Goal: Task Accomplishment & Management: Manage account settings

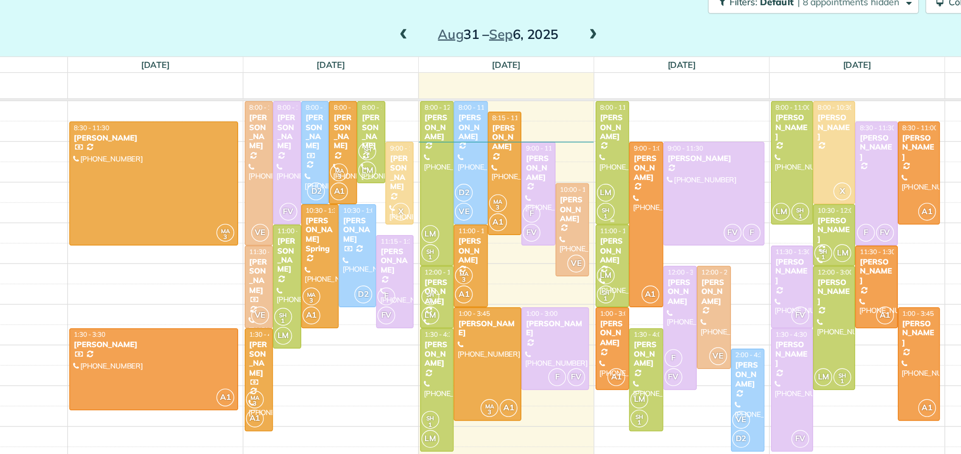
scroll to position [4, 4]
click at [629, 243] on div "[PERSON_NAME]" at bounding box center [634, 246] width 19 height 20
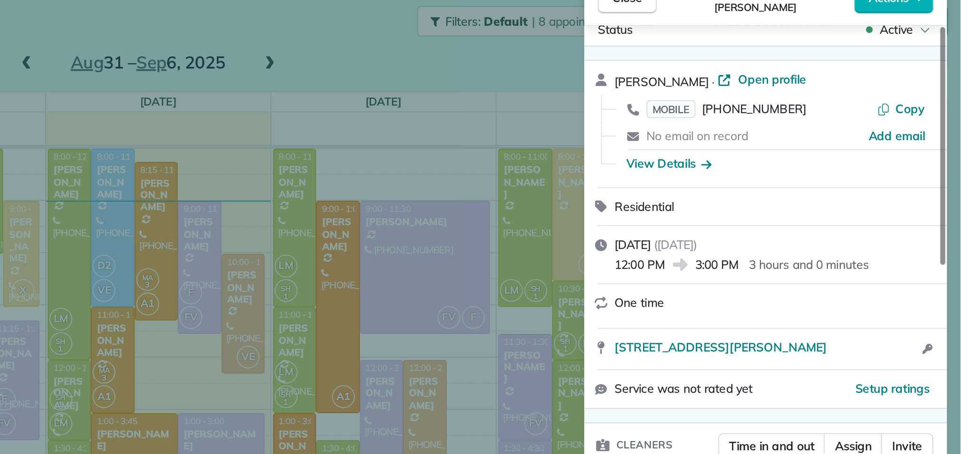
scroll to position [20, 0]
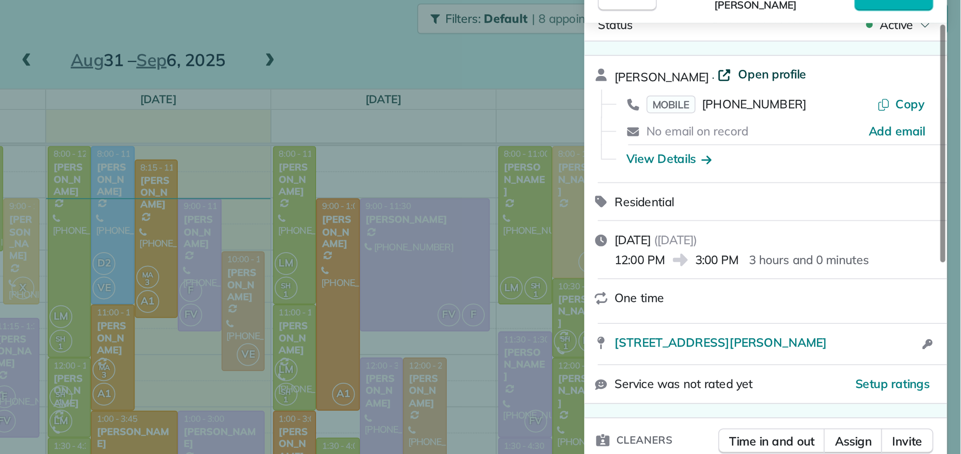
click at [858, 68] on span "Open profile" at bounding box center [854, 68] width 38 height 10
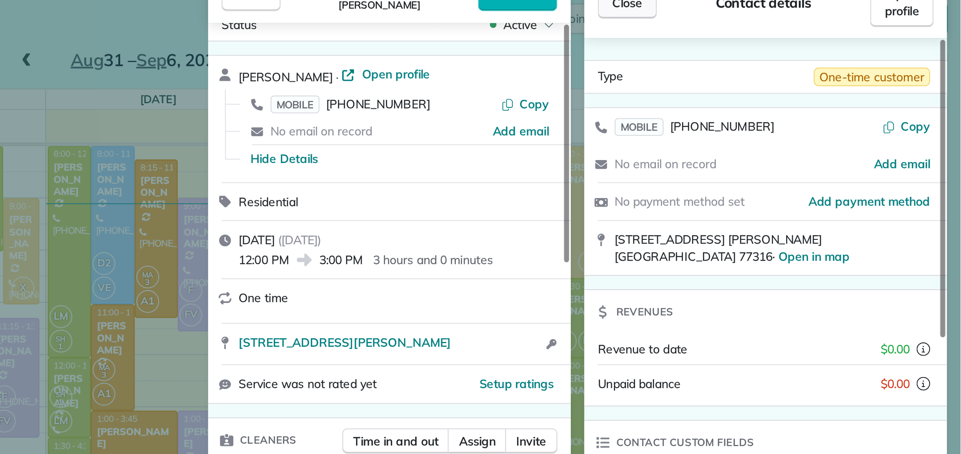
scroll to position [0, 0]
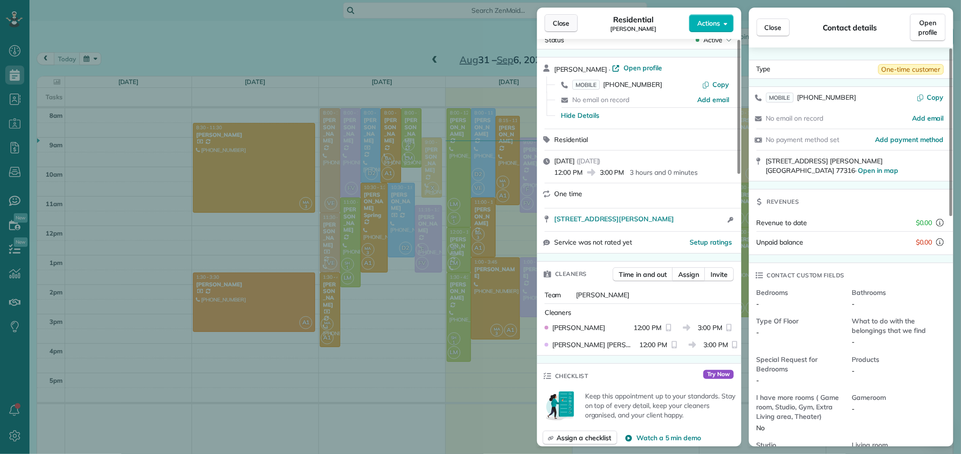
click at [566, 19] on span "Close" at bounding box center [561, 24] width 17 height 10
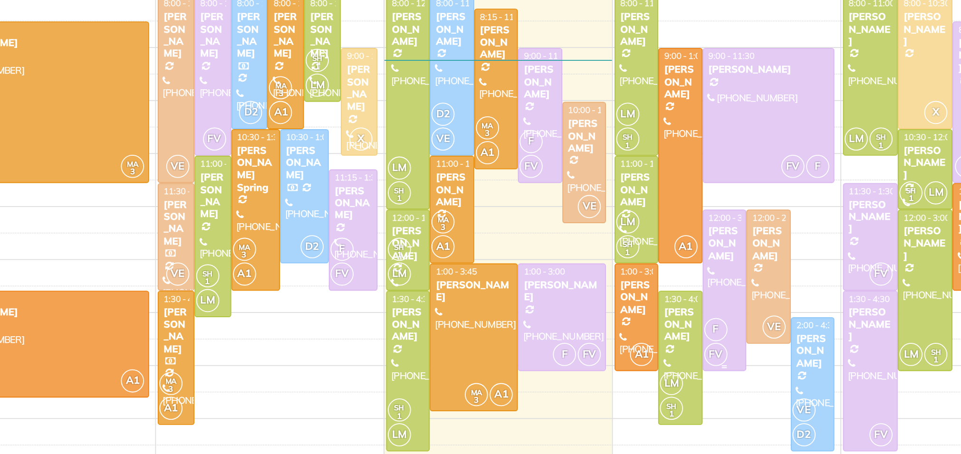
click at [632, 266] on div at bounding box center [634, 272] width 23 height 89
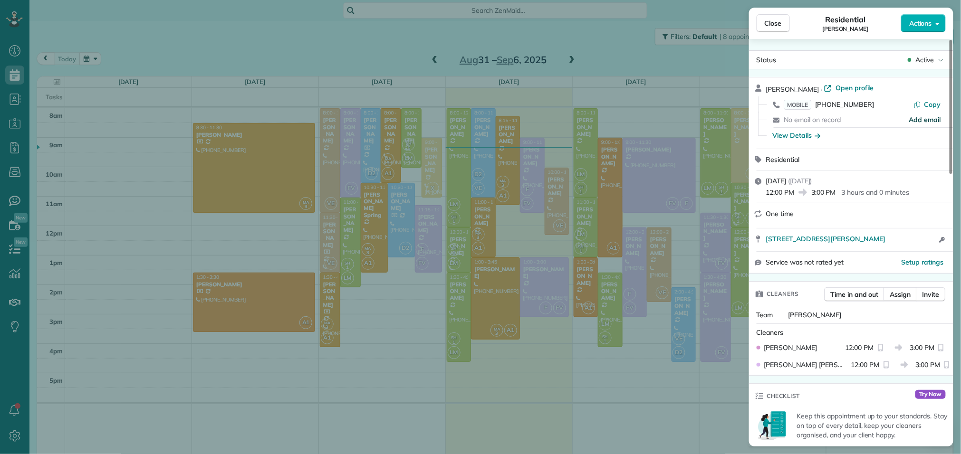
click at [916, 119] on span "Add email" at bounding box center [925, 120] width 32 height 10
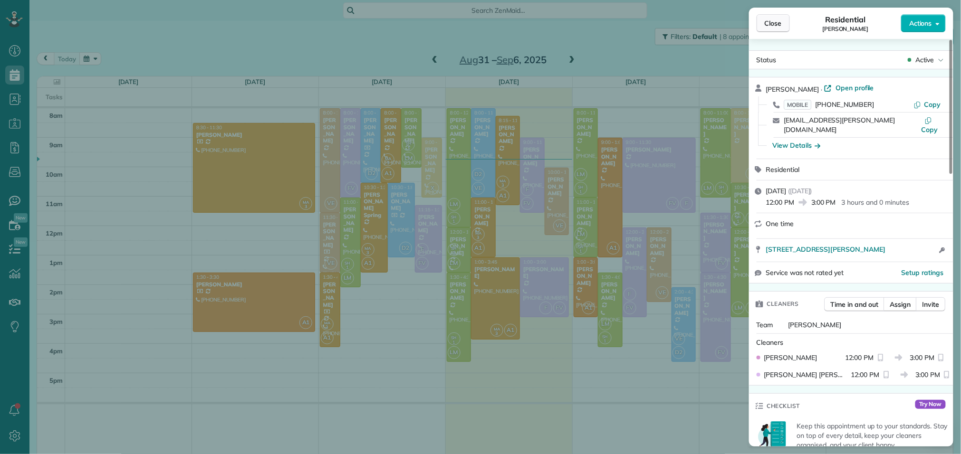
click at [763, 19] on button "Close" at bounding box center [773, 23] width 33 height 18
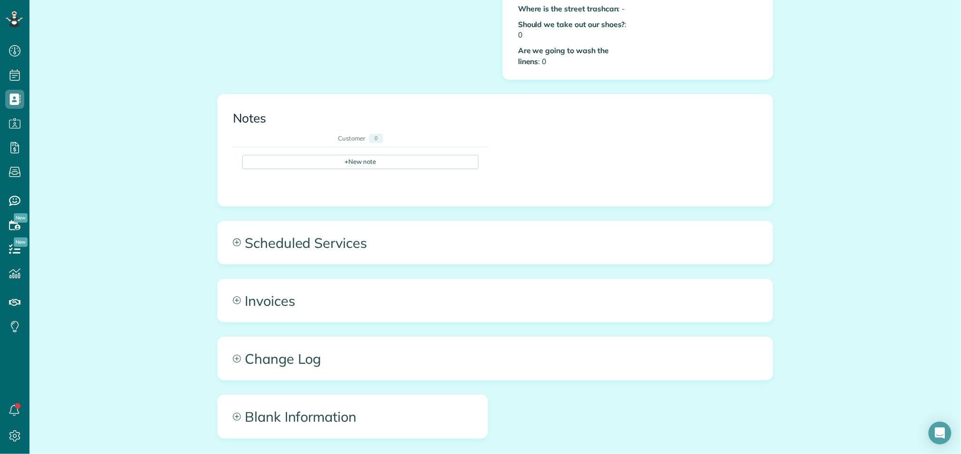
scroll to position [509, 0]
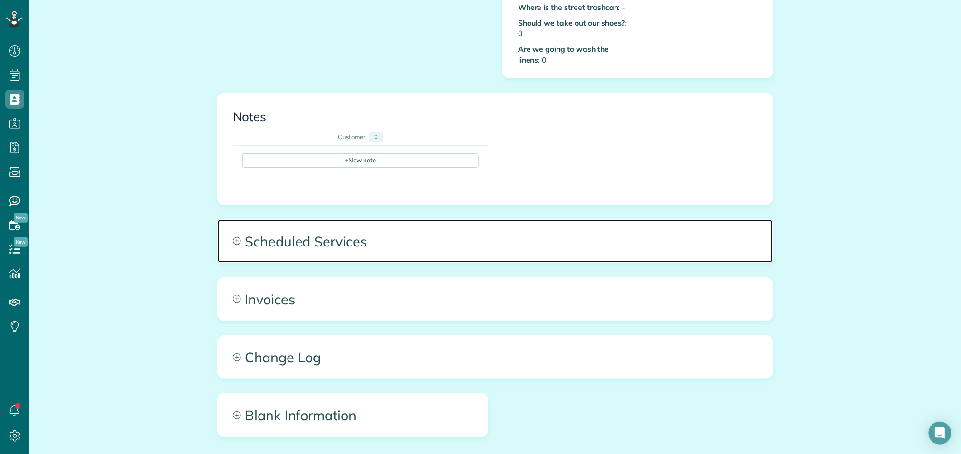
click at [367, 240] on span "Scheduled Services" at bounding box center [495, 241] width 555 height 43
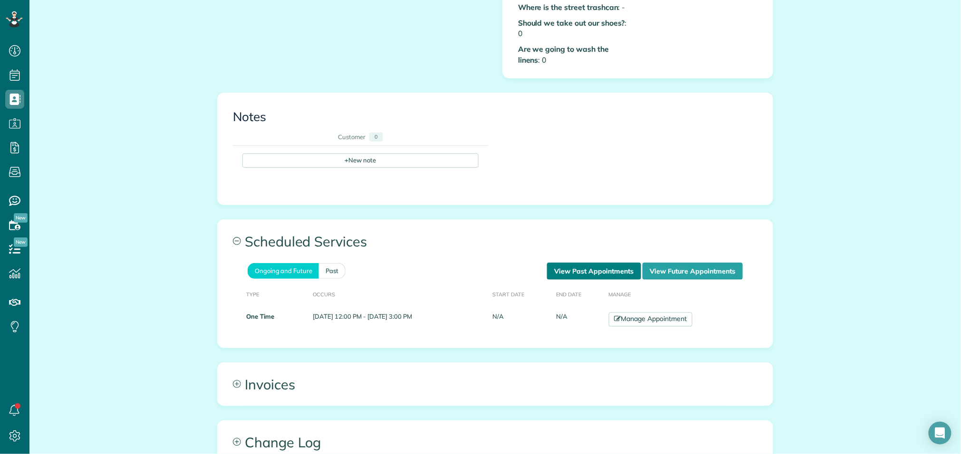
click at [586, 265] on link "View Past Appointments" at bounding box center [594, 271] width 94 height 17
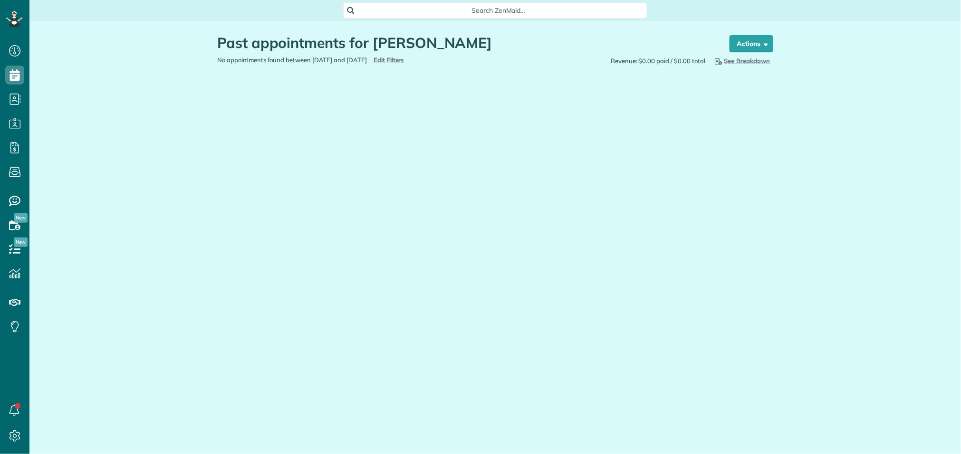
scroll to position [4, 4]
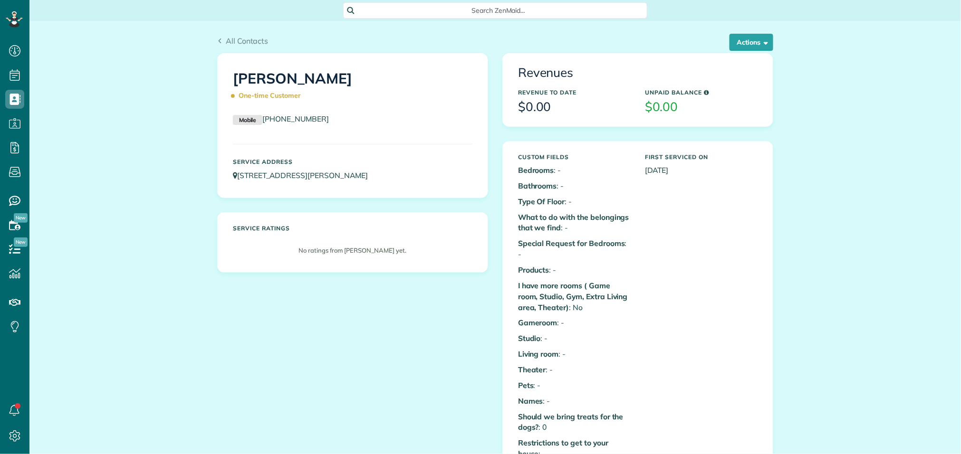
scroll to position [4, 4]
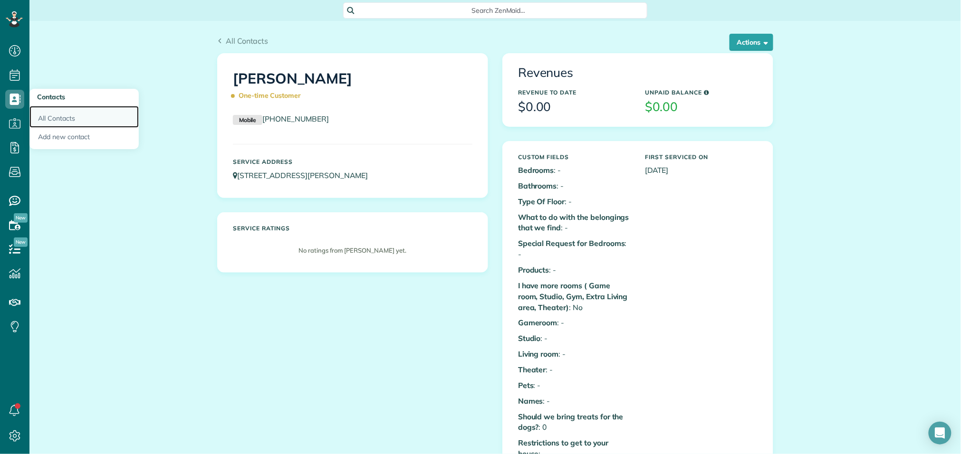
click at [52, 119] on link "All Contacts" at bounding box center [83, 117] width 109 height 22
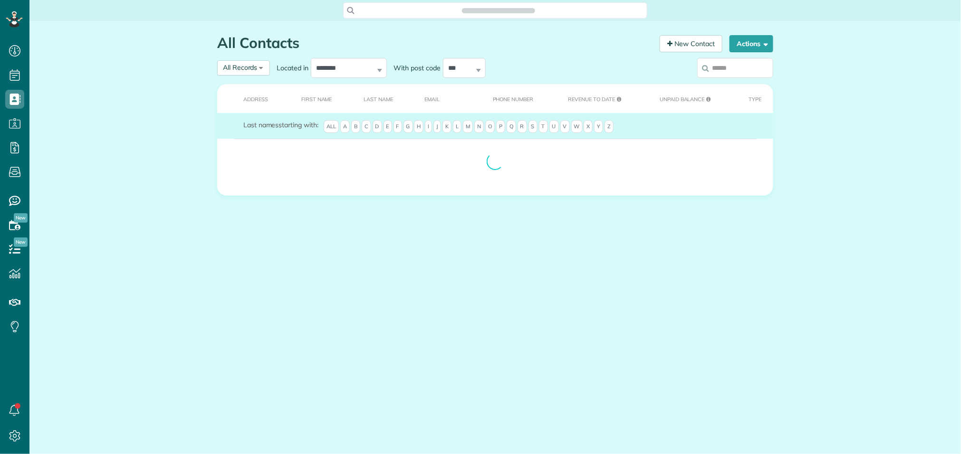
scroll to position [4, 4]
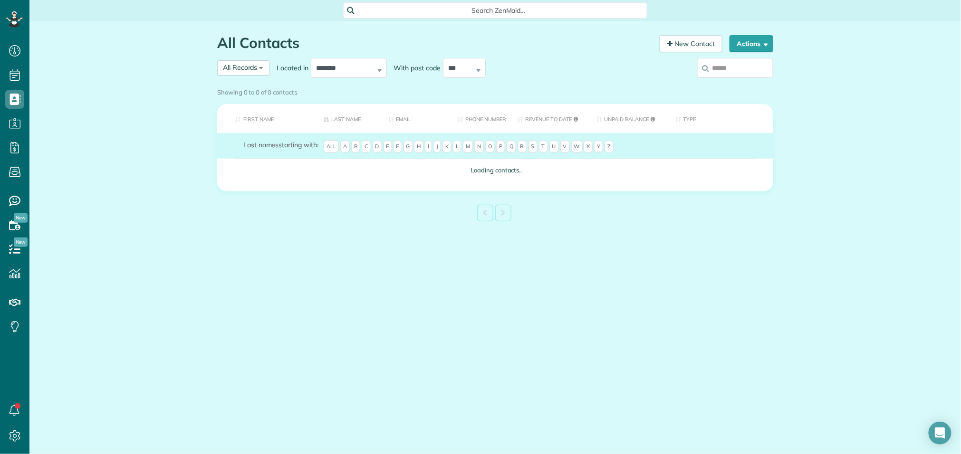
click at [709, 69] on input "search" at bounding box center [735, 68] width 76 height 20
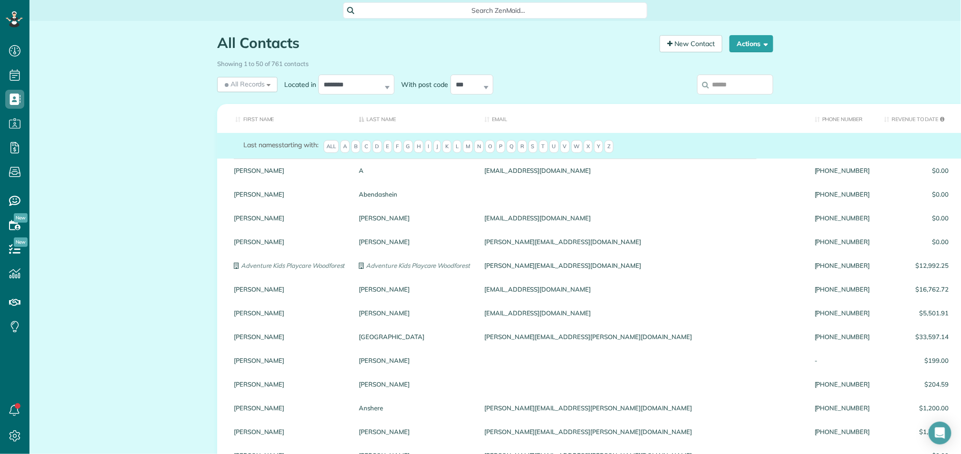
click at [727, 93] on input "search" at bounding box center [735, 85] width 76 height 20
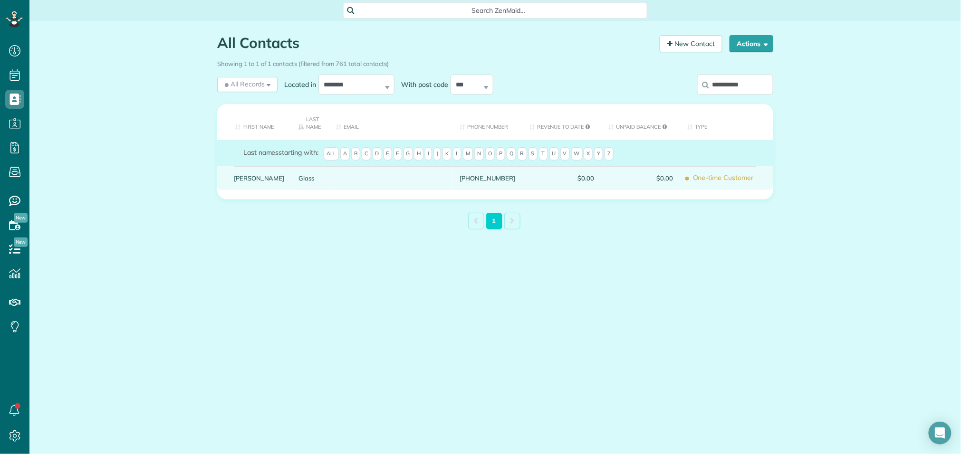
type input "**********"
click at [247, 180] on link "Diana" at bounding box center [259, 178] width 51 height 7
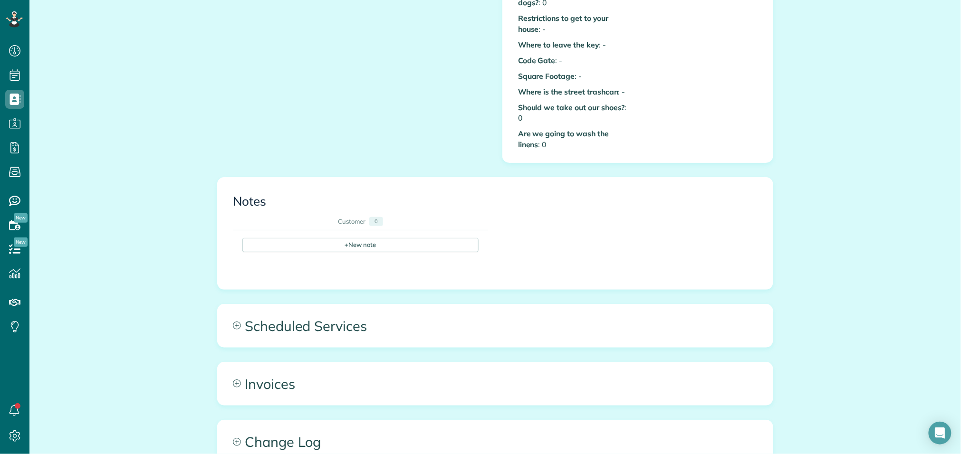
scroll to position [548, 0]
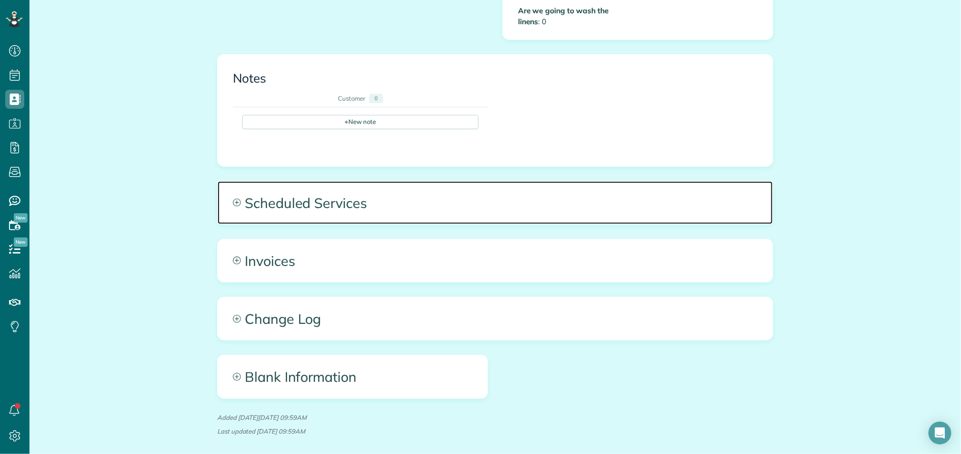
click at [328, 199] on span "Scheduled Services" at bounding box center [495, 203] width 555 height 43
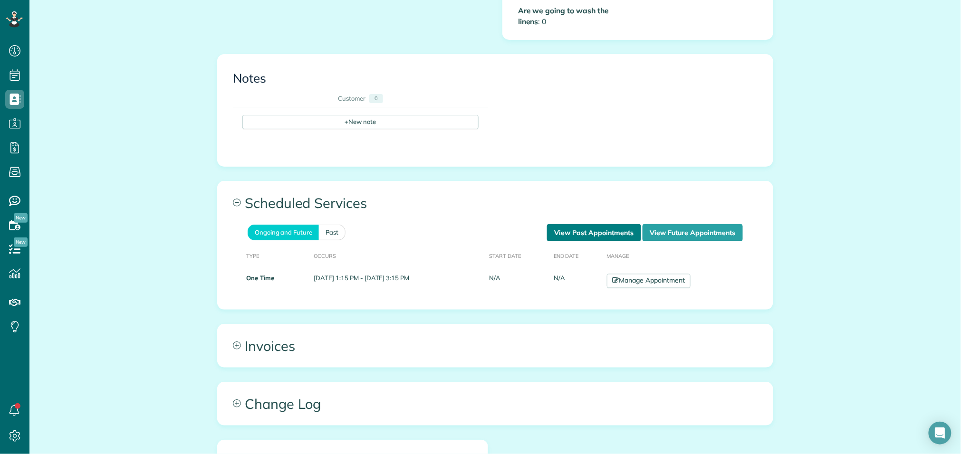
click at [581, 224] on link "View Past Appointments" at bounding box center [594, 232] width 94 height 17
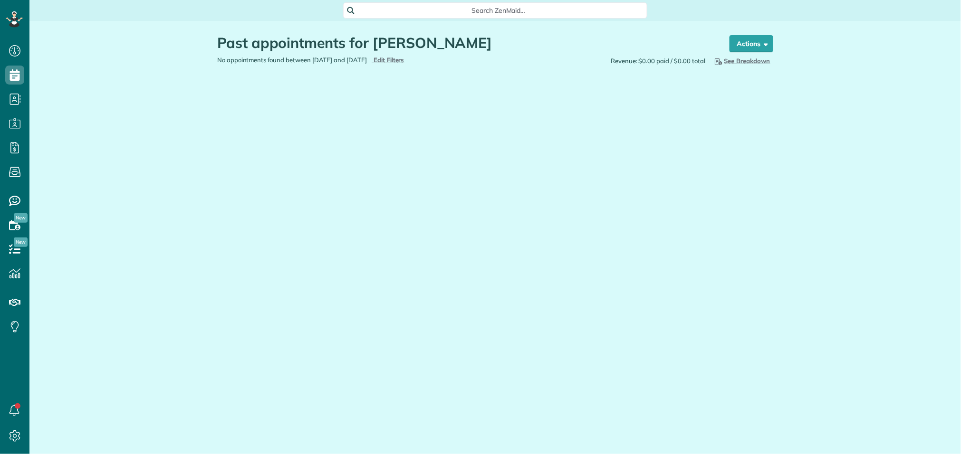
scroll to position [4, 4]
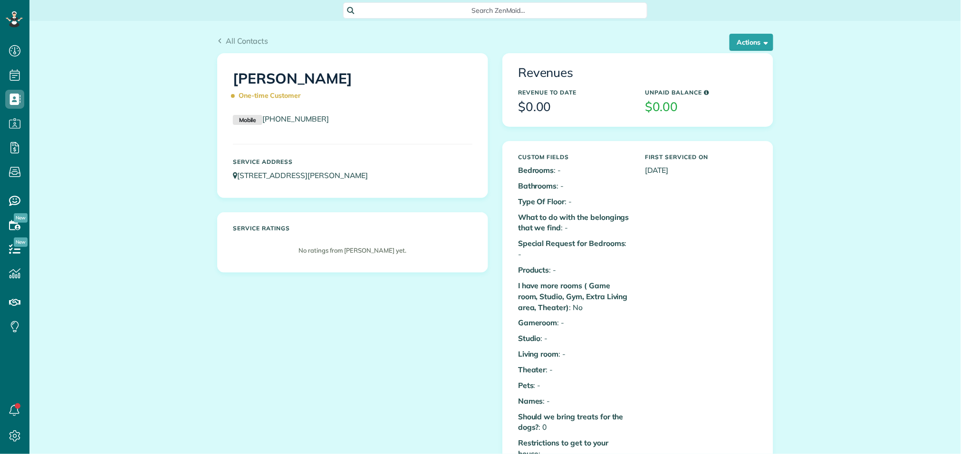
scroll to position [4, 4]
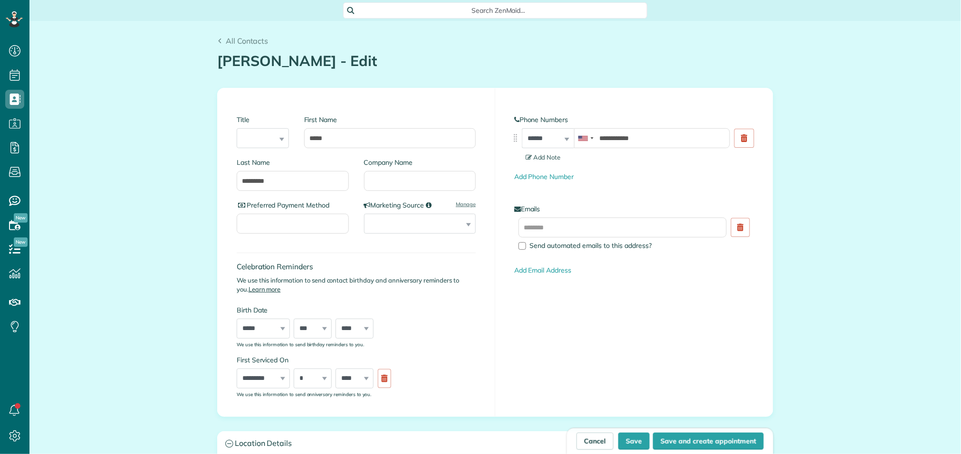
scroll to position [4, 4]
type input "**********"
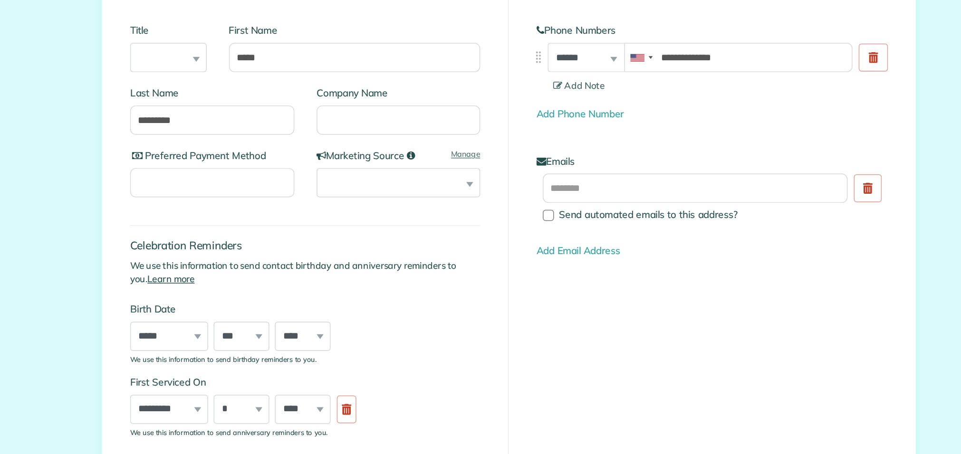
scroll to position [19, 0]
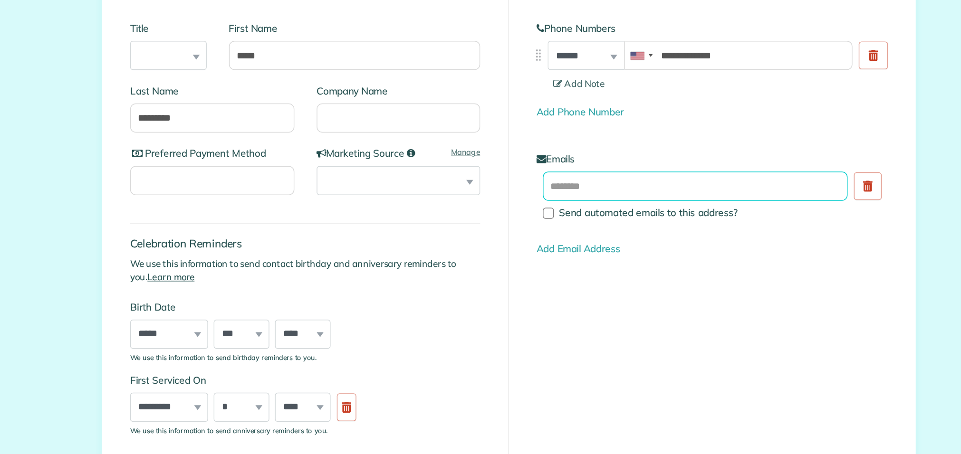
click at [551, 211] on input "text" at bounding box center [622, 208] width 208 height 20
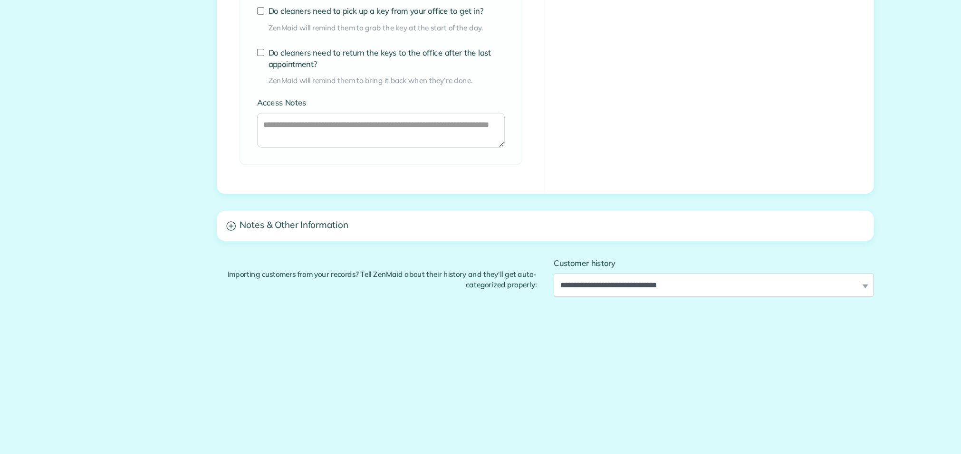
scroll to position [735, 0]
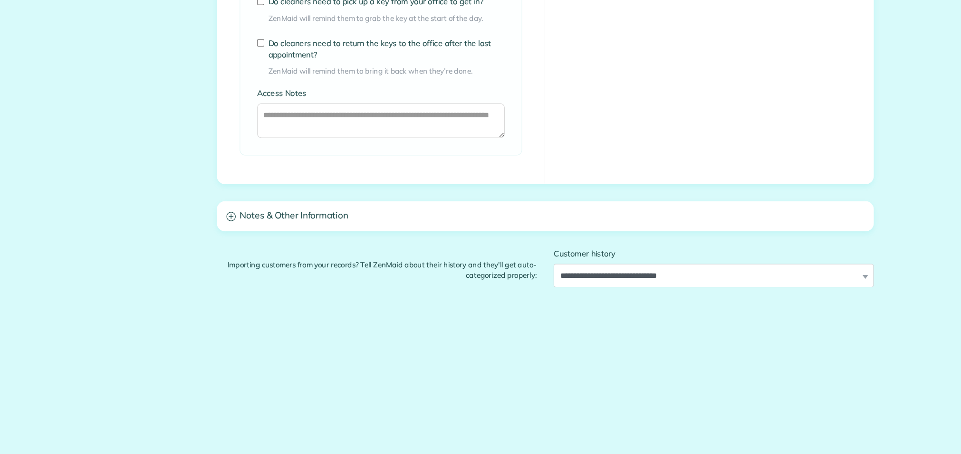
type input "**********"
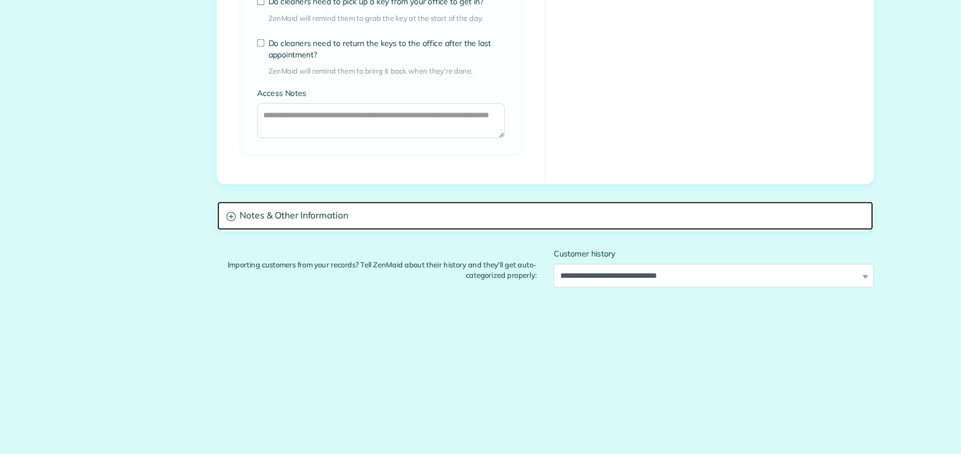
click at [600, 214] on h3 "Notes & Other Information" at bounding box center [495, 213] width 555 height 24
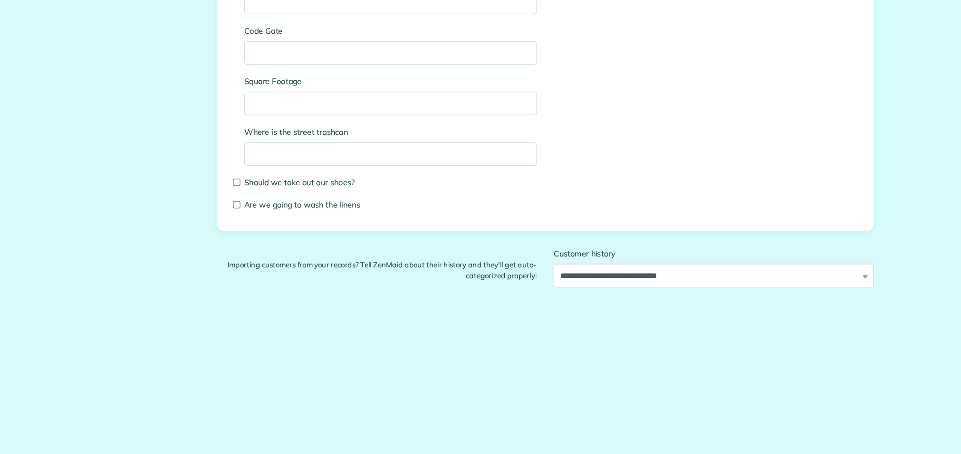
scroll to position [0, 0]
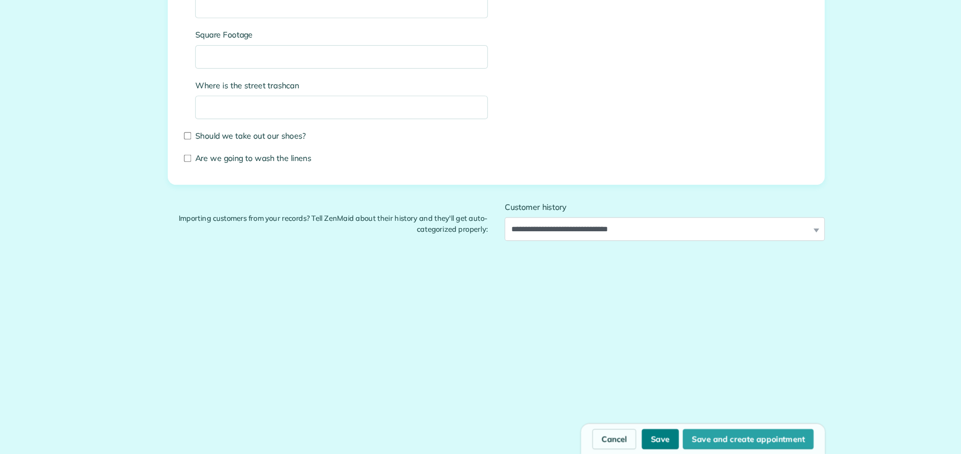
click at [637, 442] on button "Save" at bounding box center [633, 441] width 31 height 17
type input "**********"
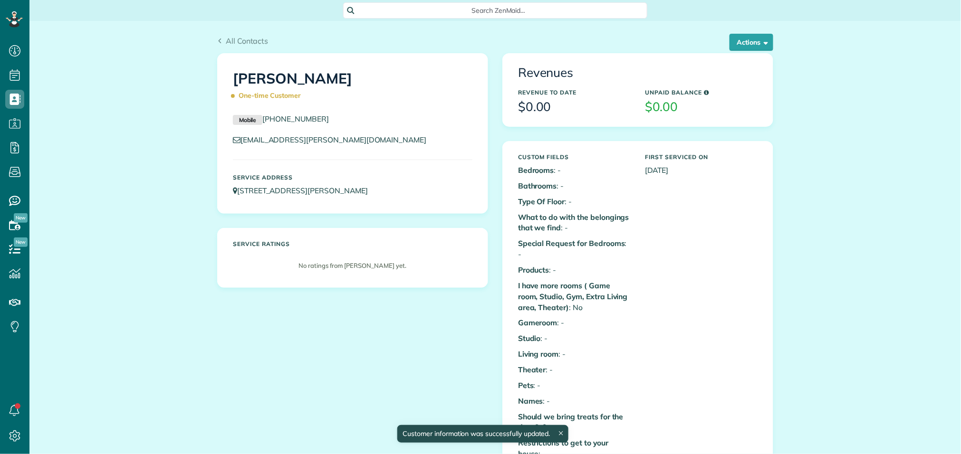
scroll to position [4, 4]
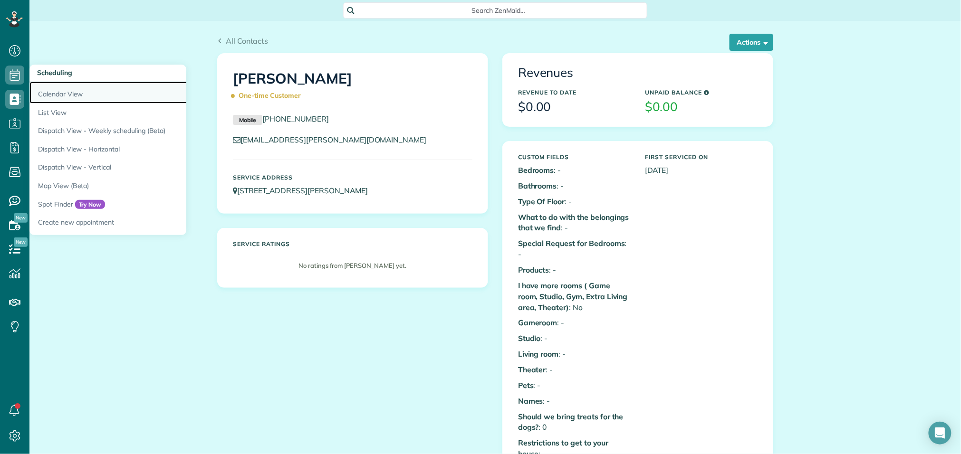
click at [49, 93] on link "Calendar View" at bounding box center [148, 93] width 238 height 22
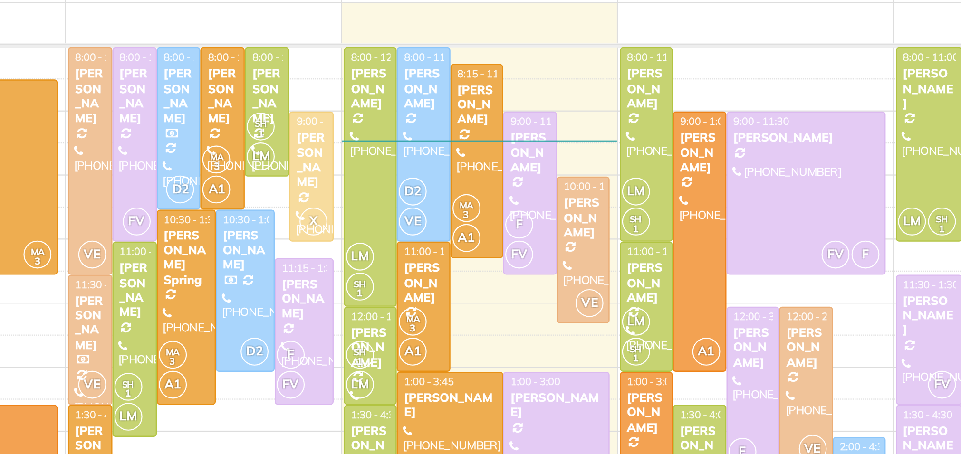
scroll to position [12, 0]
